Goal: Information Seeking & Learning: Learn about a topic

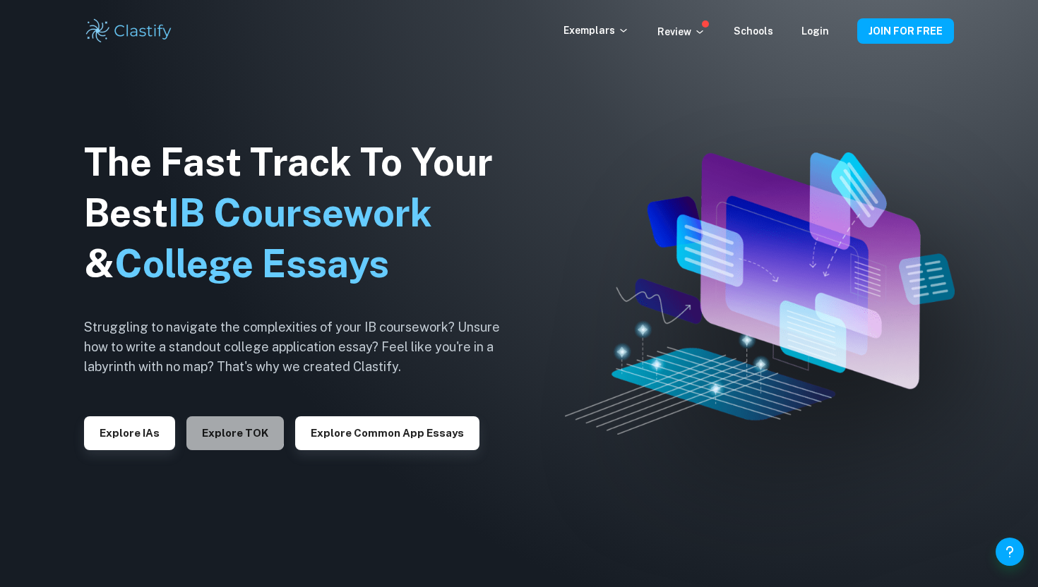
click at [208, 426] on button "Explore TOK" at bounding box center [234, 434] width 97 height 34
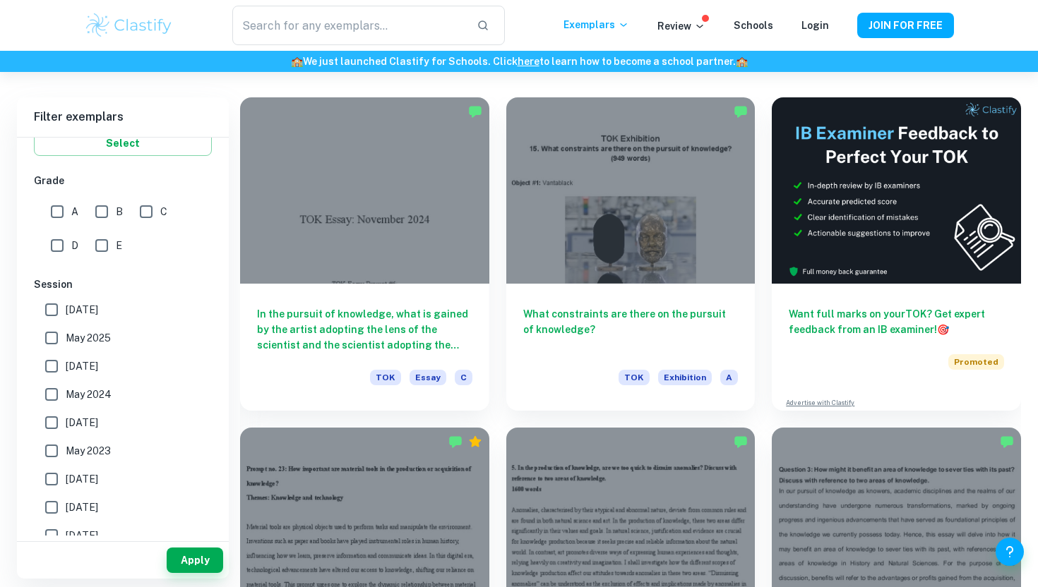
scroll to position [313, 0]
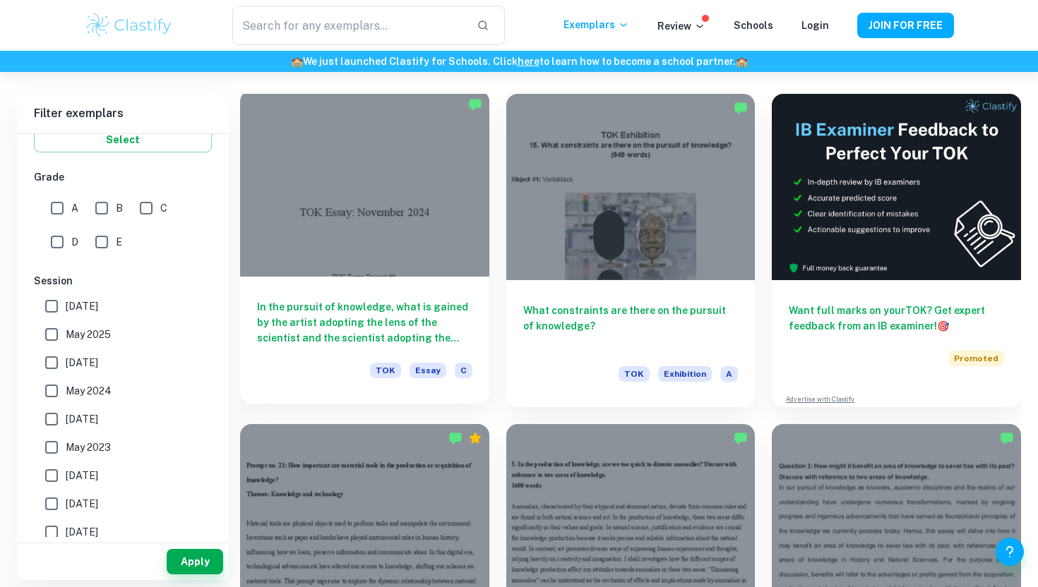
click at [308, 315] on h6 "In the pursuit of knowledge, what is gained by the artist adopting the lens of …" at bounding box center [364, 322] width 215 height 47
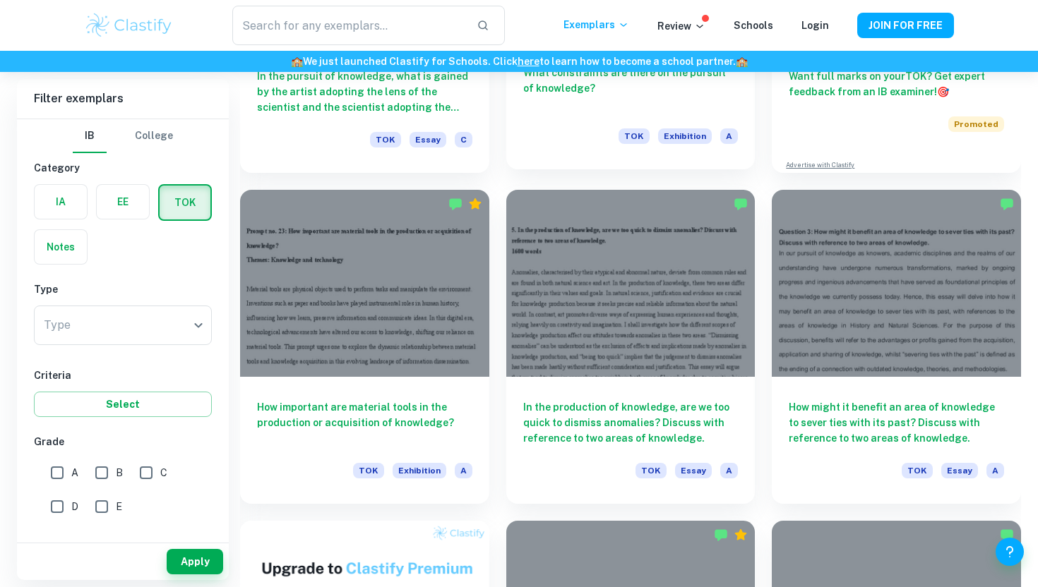
scroll to position [563, 0]
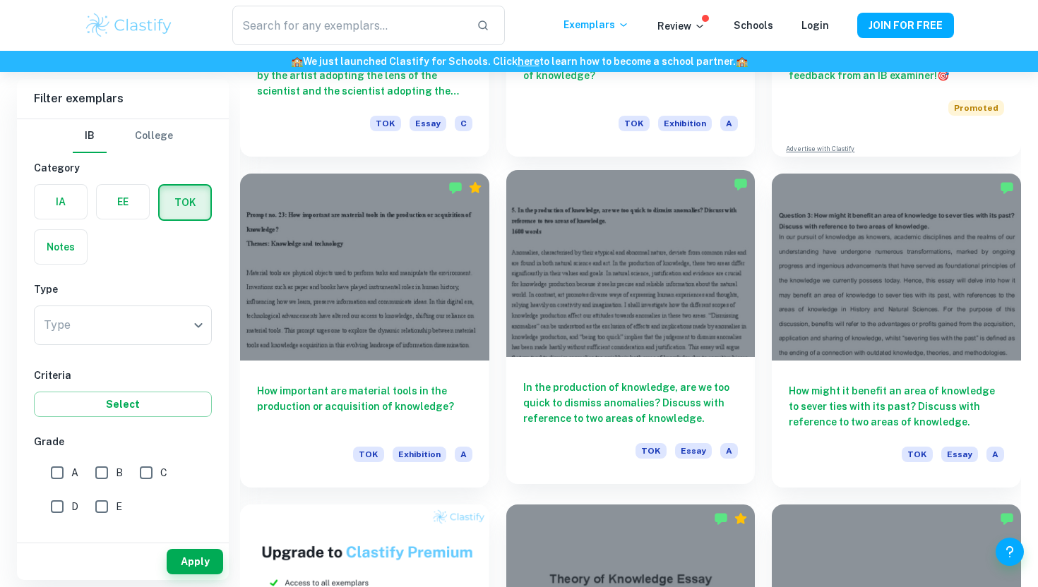
click at [558, 378] on div "In the production of knowledge, are we too quick to dismiss anomalies? Discuss …" at bounding box center [630, 420] width 249 height 127
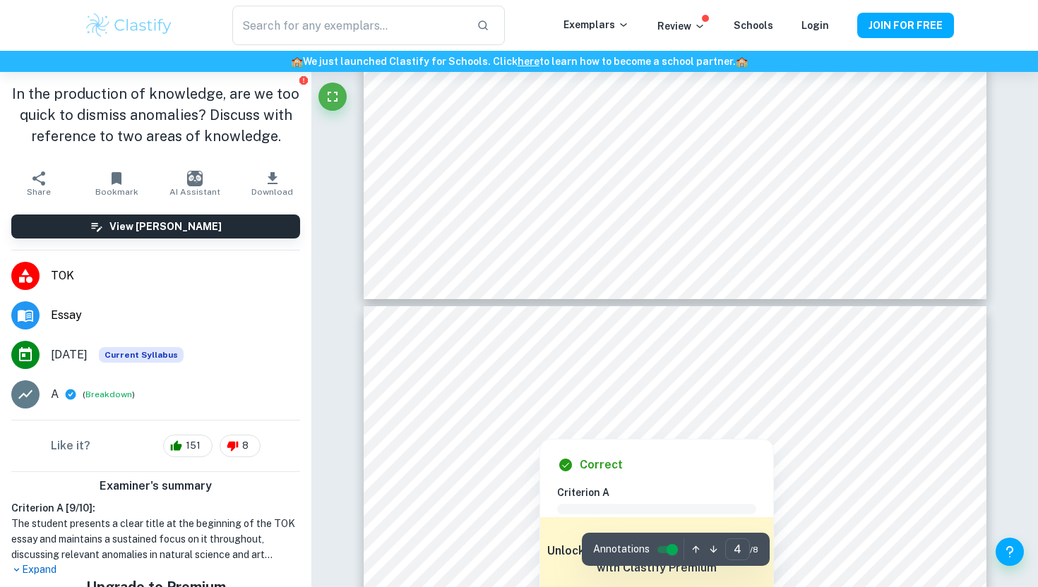
scroll to position [3240, 0]
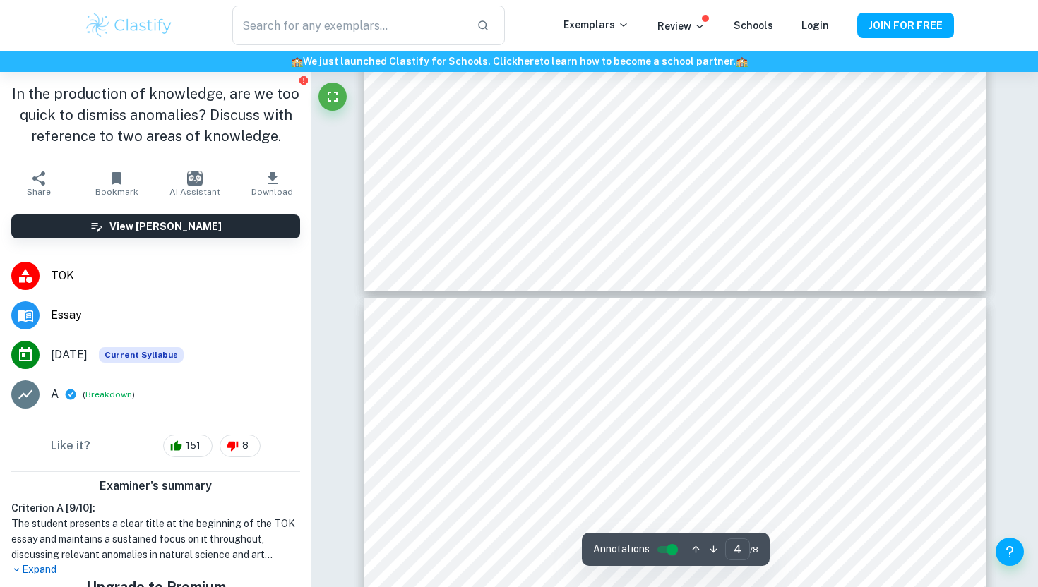
click at [580, 527] on div "Ask Clai Annotations 4 ​ / 8" at bounding box center [675, 194] width 623 height 6724
click at [439, 133] on div "Ask Clai Annotations 4 ​ / 8" at bounding box center [675, 194] width 623 height 6724
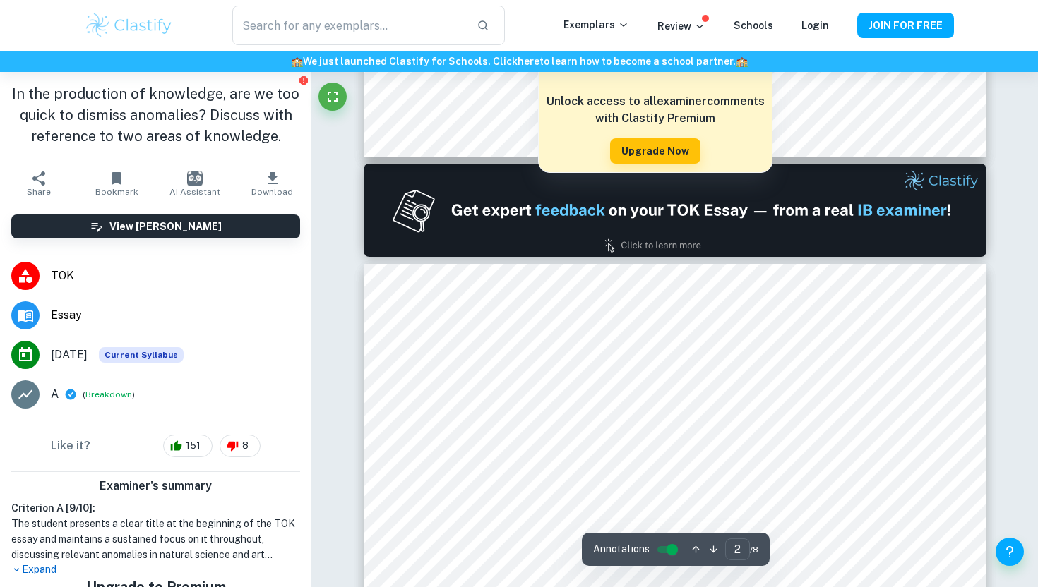
scroll to position [816, 0]
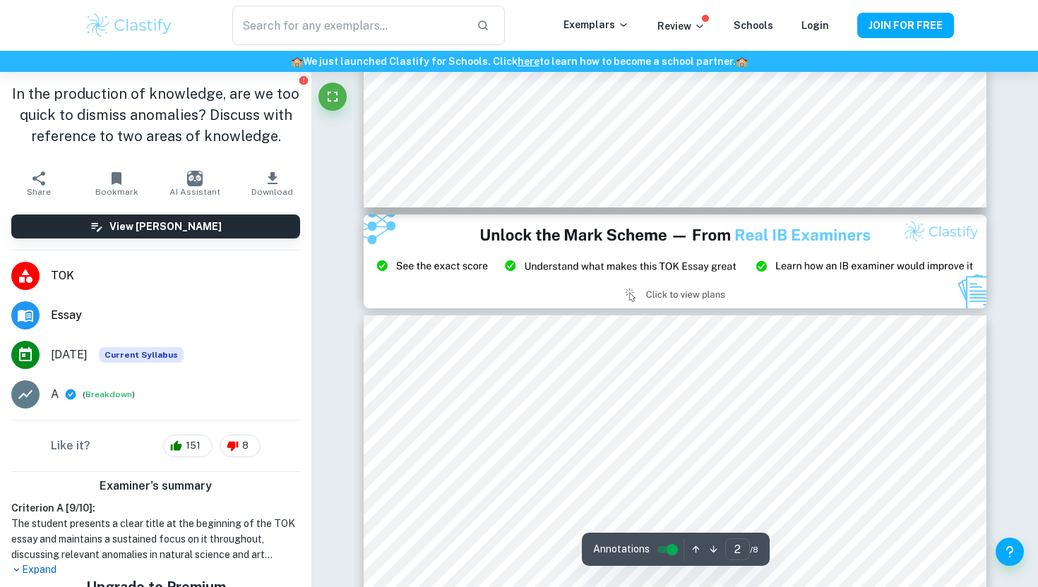
type input "3"
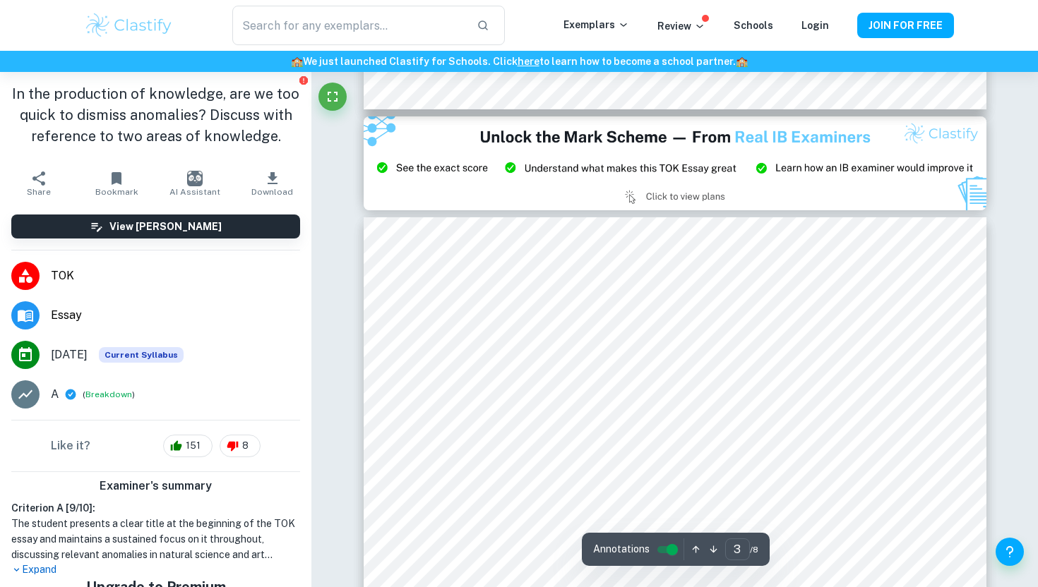
scroll to position [1696, 0]
